Goal: Check status: Check status

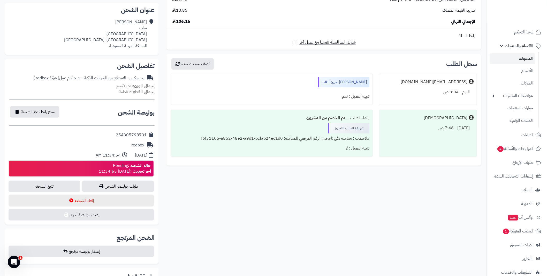
scroll to position [114, 0]
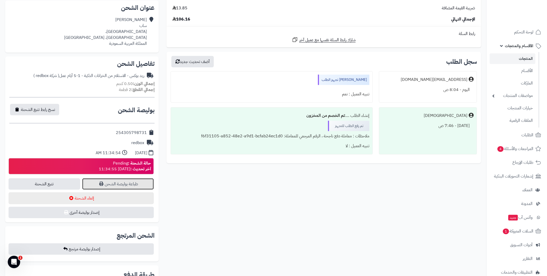
click at [129, 182] on link "طباعة بوليصة الشحن" at bounding box center [118, 183] width 72 height 11
click at [526, 90] on link "مواصفات المنتجات" at bounding box center [513, 95] width 46 height 11
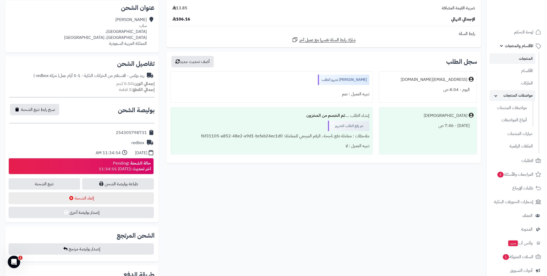
click at [526, 90] on link "مواصفات المنتجات" at bounding box center [513, 95] width 46 height 11
click at [501, 46] on link "الأقسام والمنتجات" at bounding box center [517, 46] width 54 height 12
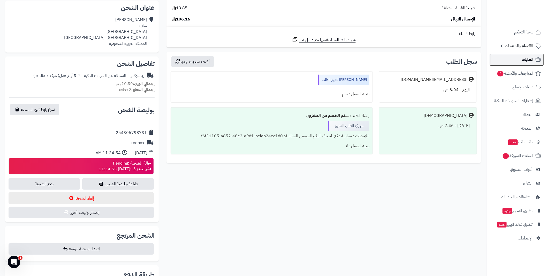
click at [524, 63] on link "الطلبات" at bounding box center [517, 59] width 54 height 12
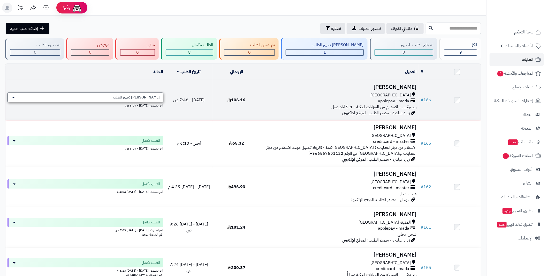
click at [122, 95] on div "[PERSON_NAME] تجهيز الطلب" at bounding box center [86, 97] width 156 height 10
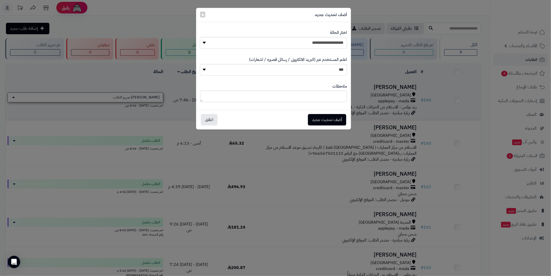
click at [122, 95] on div "**********" at bounding box center [275, 138] width 551 height 276
